Goal: Information Seeking & Learning: Learn about a topic

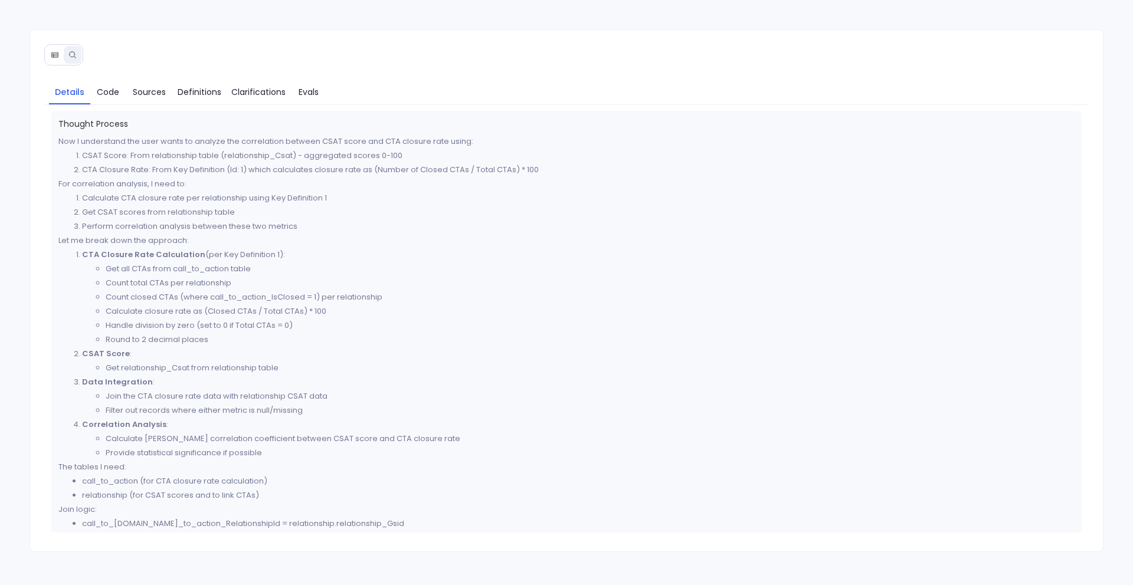
scroll to position [309, 0]
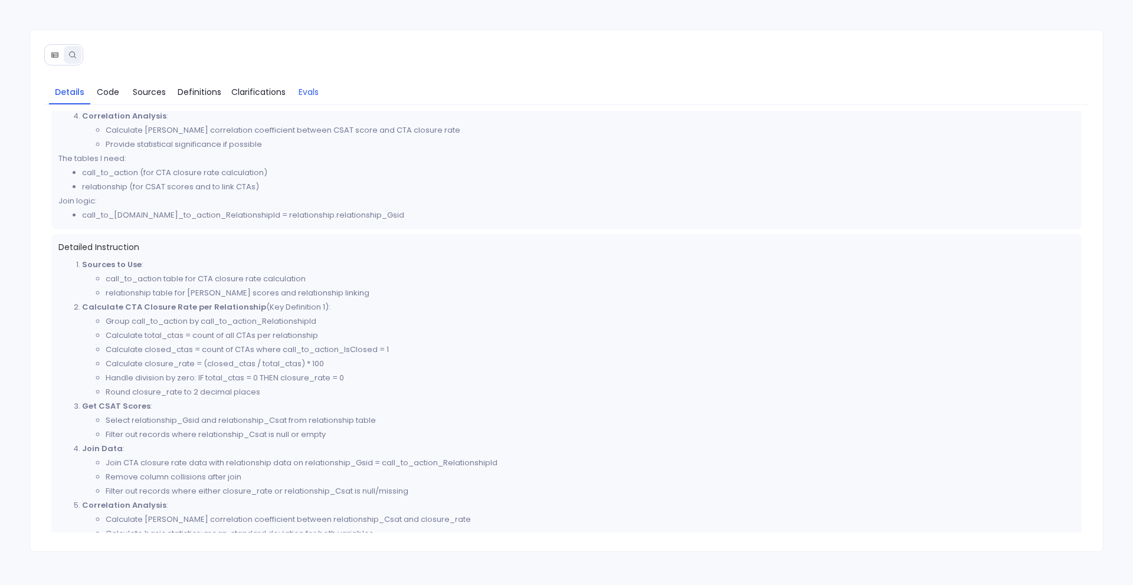
click at [309, 82] on link "Evals" at bounding box center [308, 92] width 35 height 25
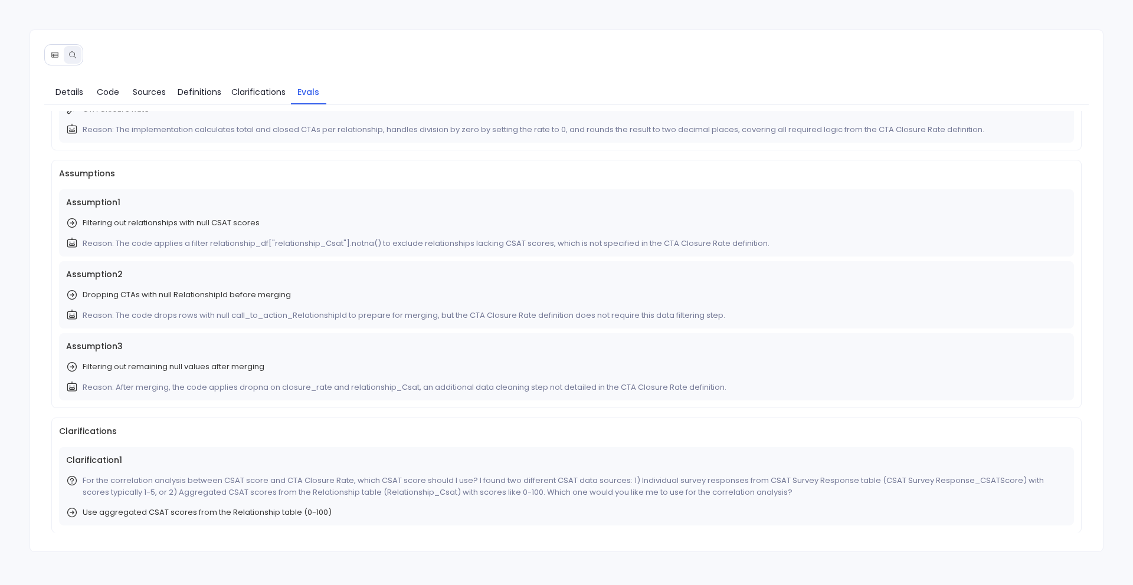
scroll to position [107, 0]
click at [283, 302] on div "Assumption 2 Dropping CTAs with null RelationshipId before merging Reason: The …" at bounding box center [567, 294] width 1016 height 67
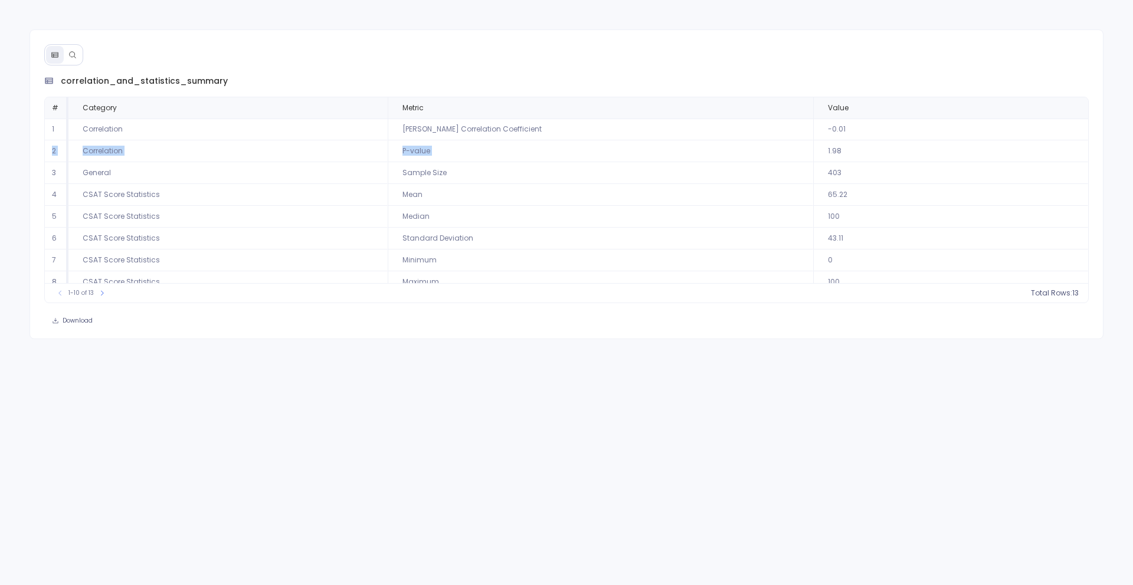
drag, startPoint x: 808, startPoint y: 137, endPoint x: 838, endPoint y: 140, distance: 30.3
click at [842, 140] on tbody "1 Correlation Pearson Correlation Coefficient -0.01 2 Correlation P-value 1.98 …" at bounding box center [567, 228] width 1044 height 218
click at [830, 141] on td "1.98" at bounding box center [950, 151] width 275 height 22
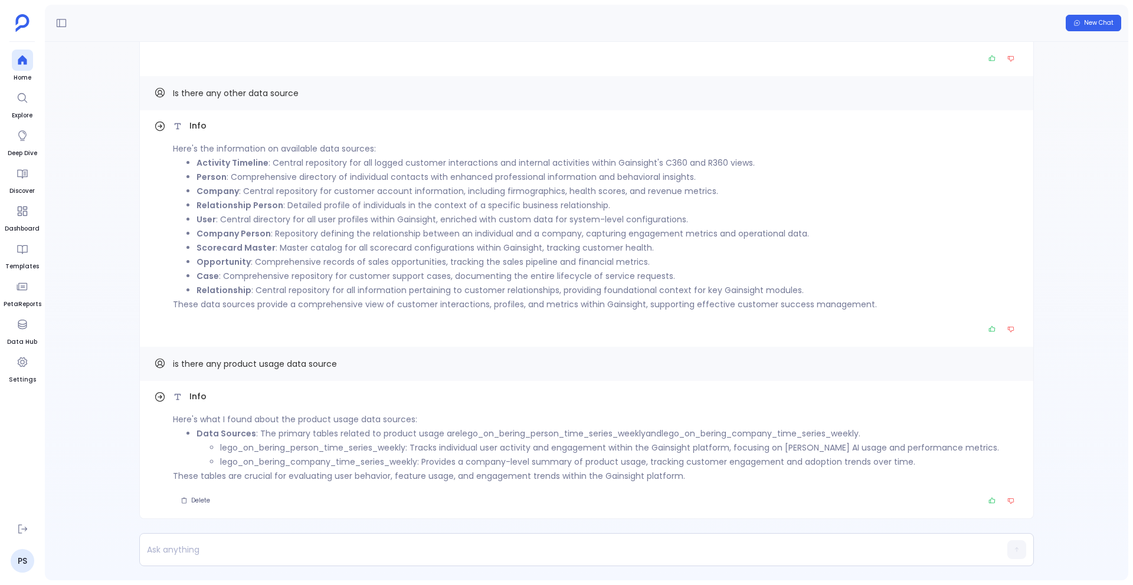
scroll to position [-152, 0]
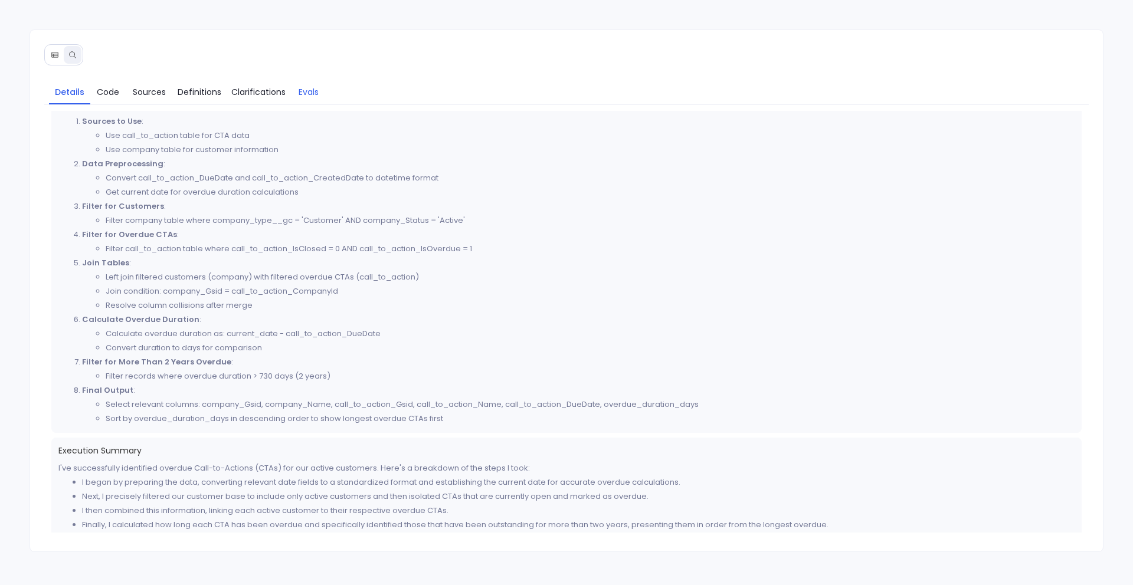
click at [311, 93] on span "Evals" at bounding box center [309, 92] width 20 height 13
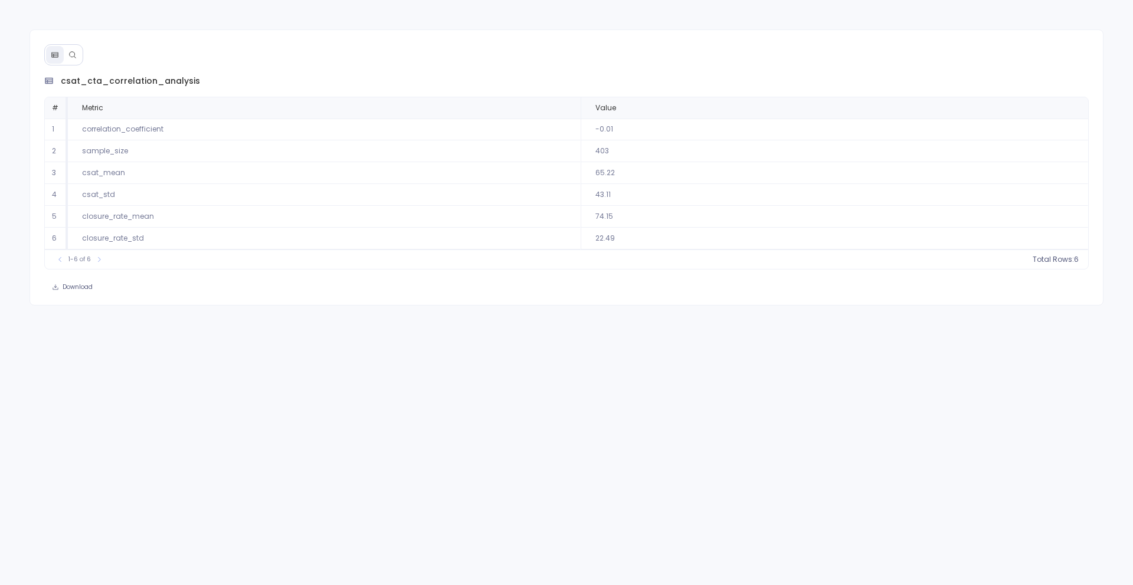
click at [70, 53] on icon at bounding box center [72, 55] width 8 height 8
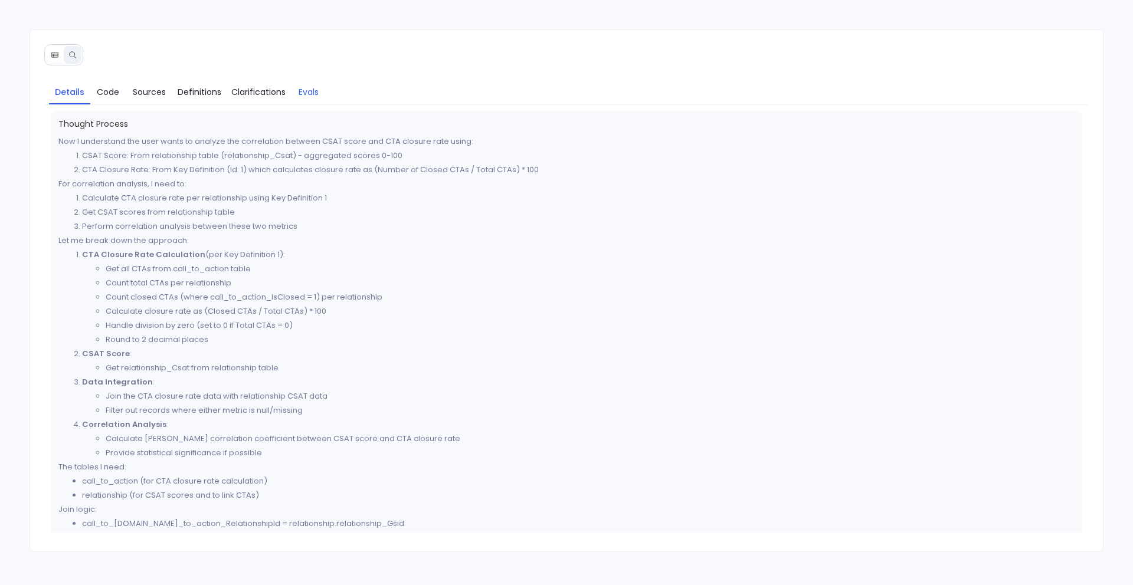
click at [311, 94] on span "Evals" at bounding box center [309, 92] width 20 height 13
